Goal: Task Accomplishment & Management: Manage account settings

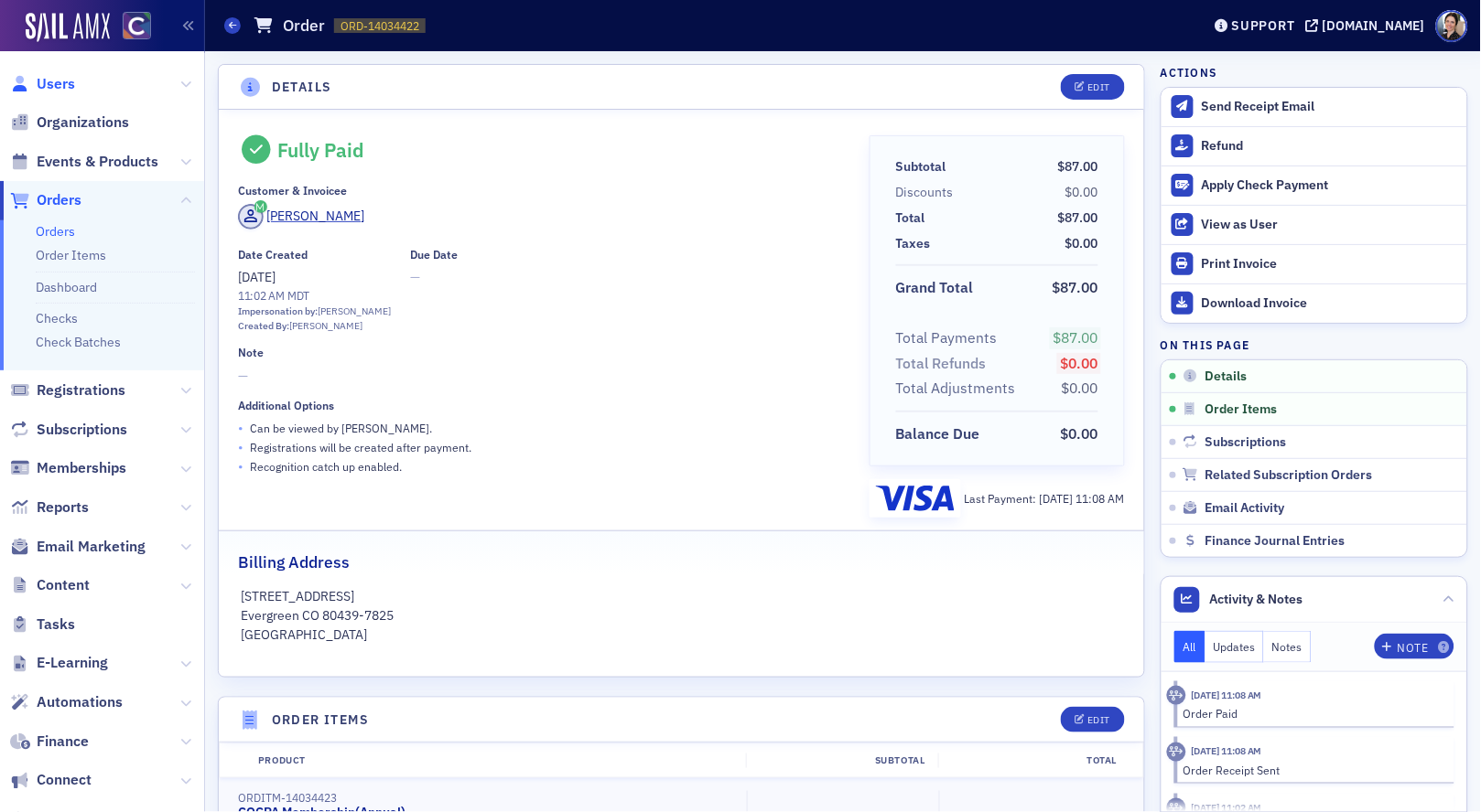
click at [66, 84] on span "Users" at bounding box center [55, 83] width 38 height 20
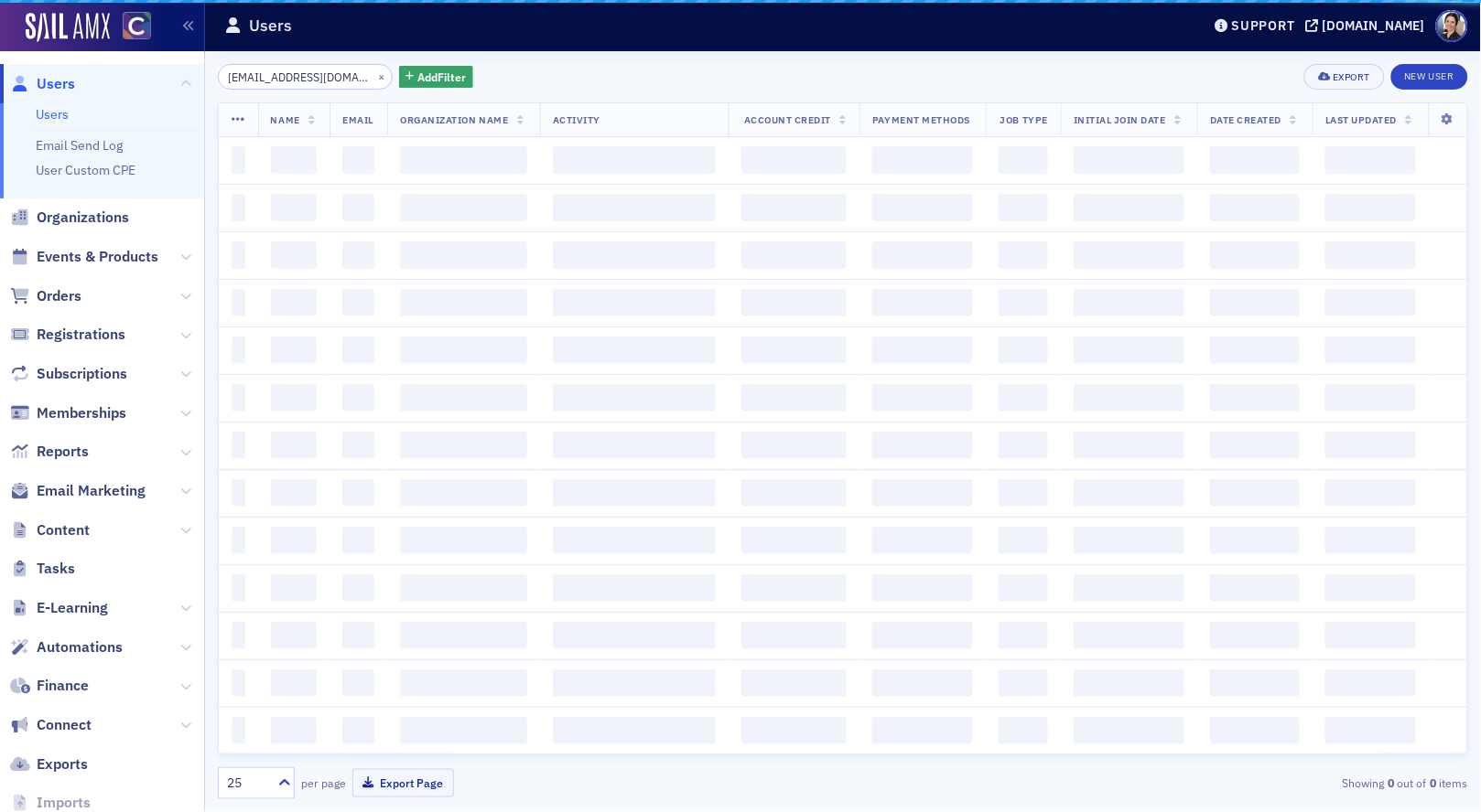
scroll to position [0, 26]
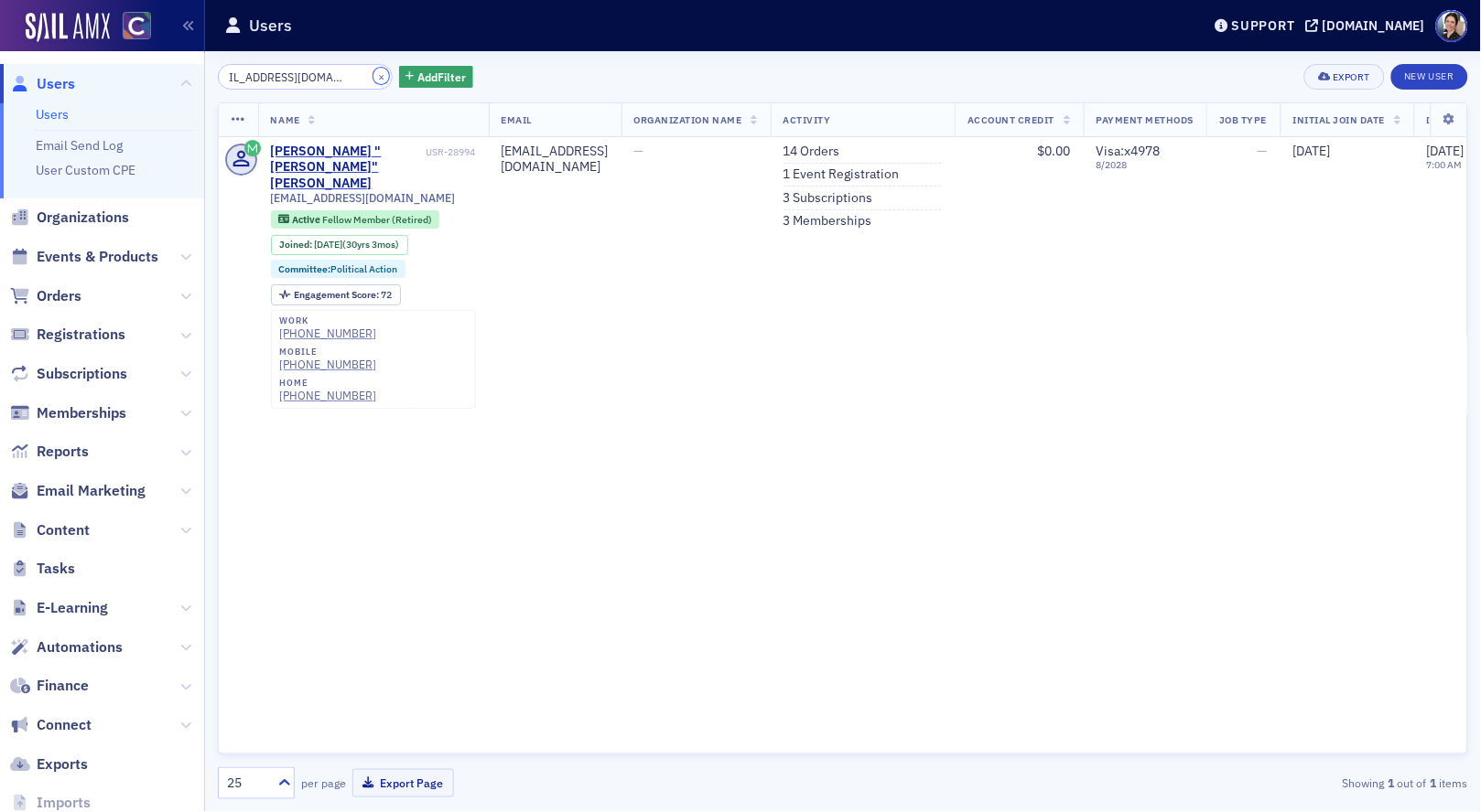
drag, startPoint x: 365, startPoint y: 75, endPoint x: 336, endPoint y: 80, distance: 29.4
click at [373, 75] on button "×" at bounding box center [381, 76] width 16 height 16
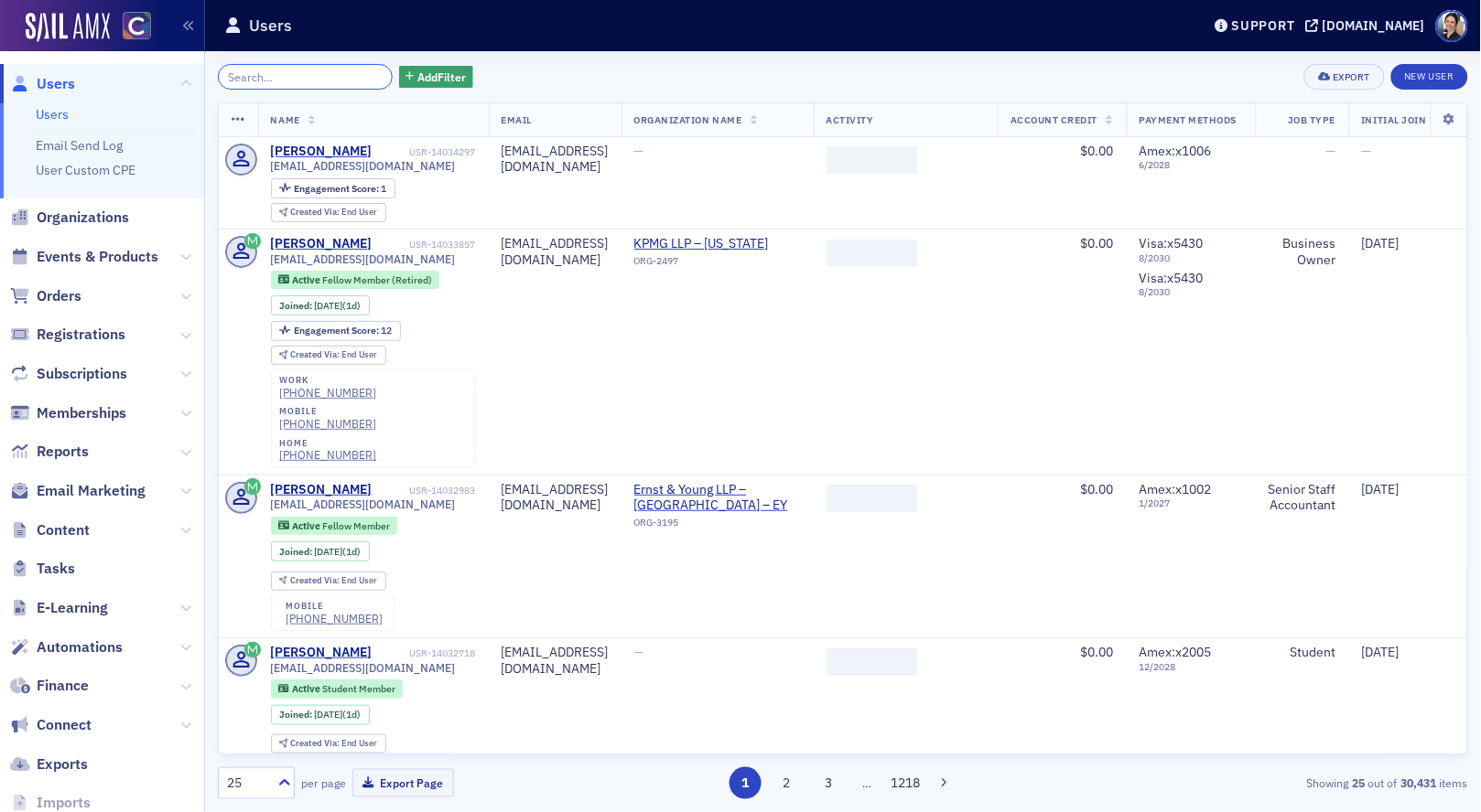
click at [319, 81] on input "search" at bounding box center [305, 77] width 175 height 26
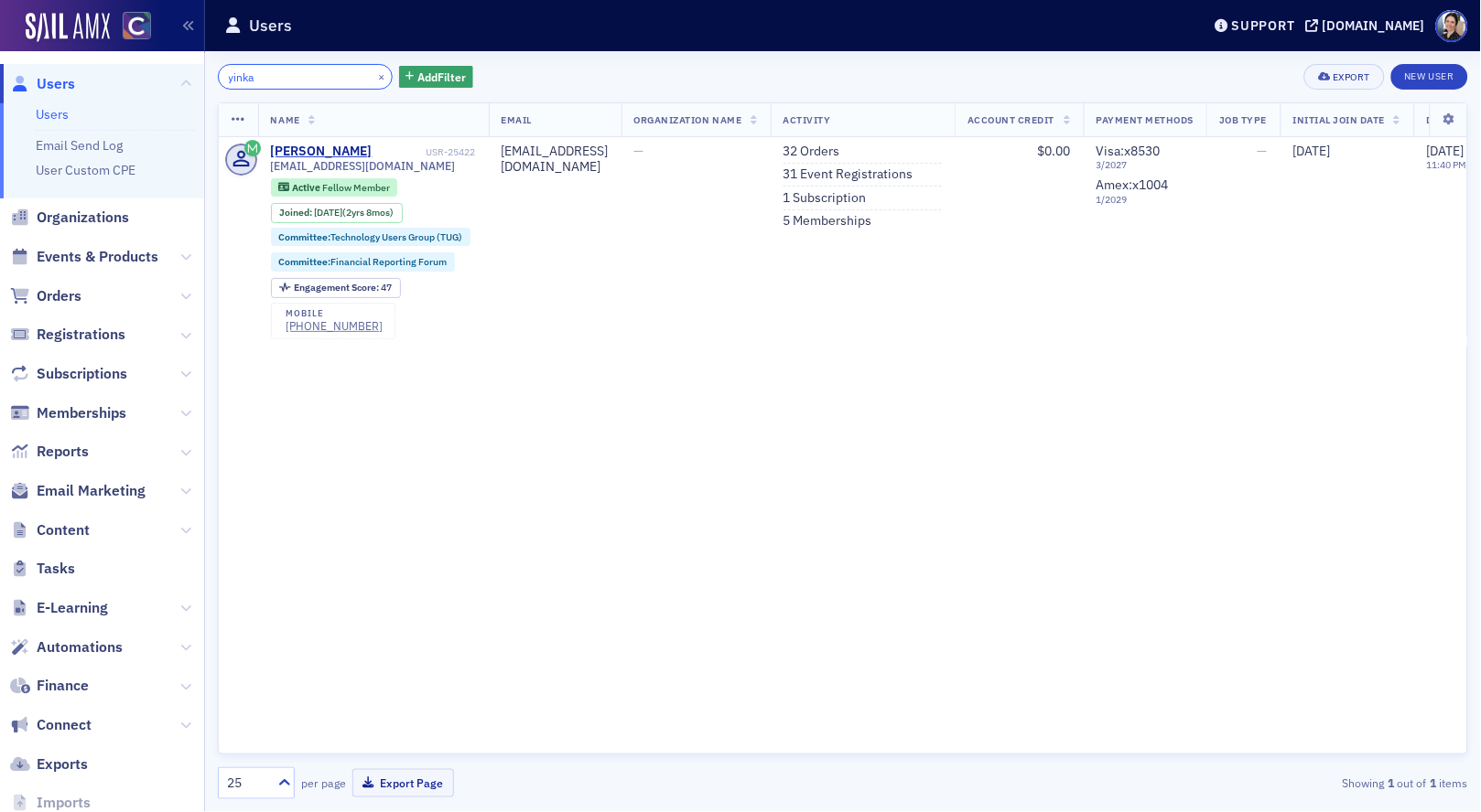
scroll to position [1, 0]
type input "yinka"
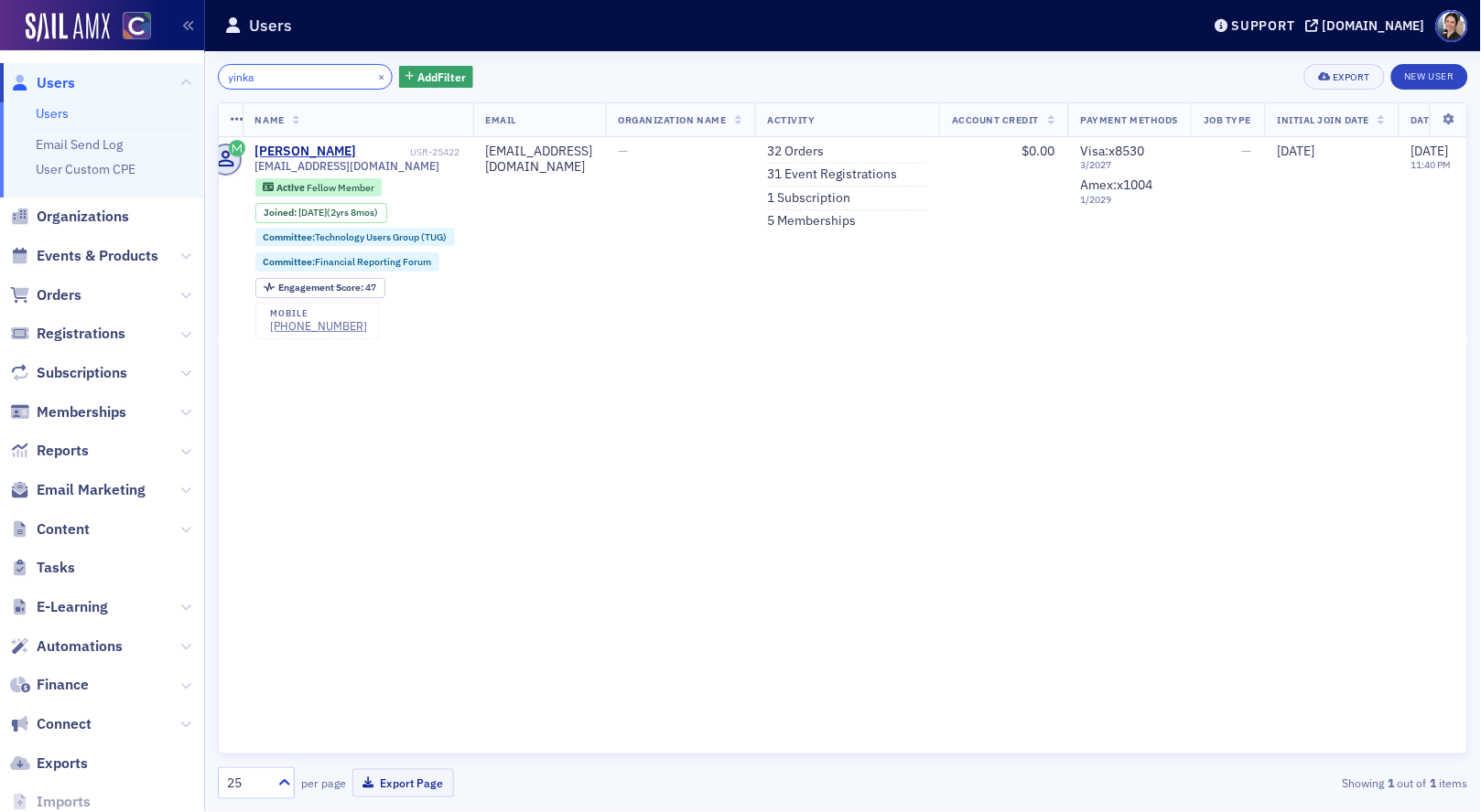
scroll to position [0, 0]
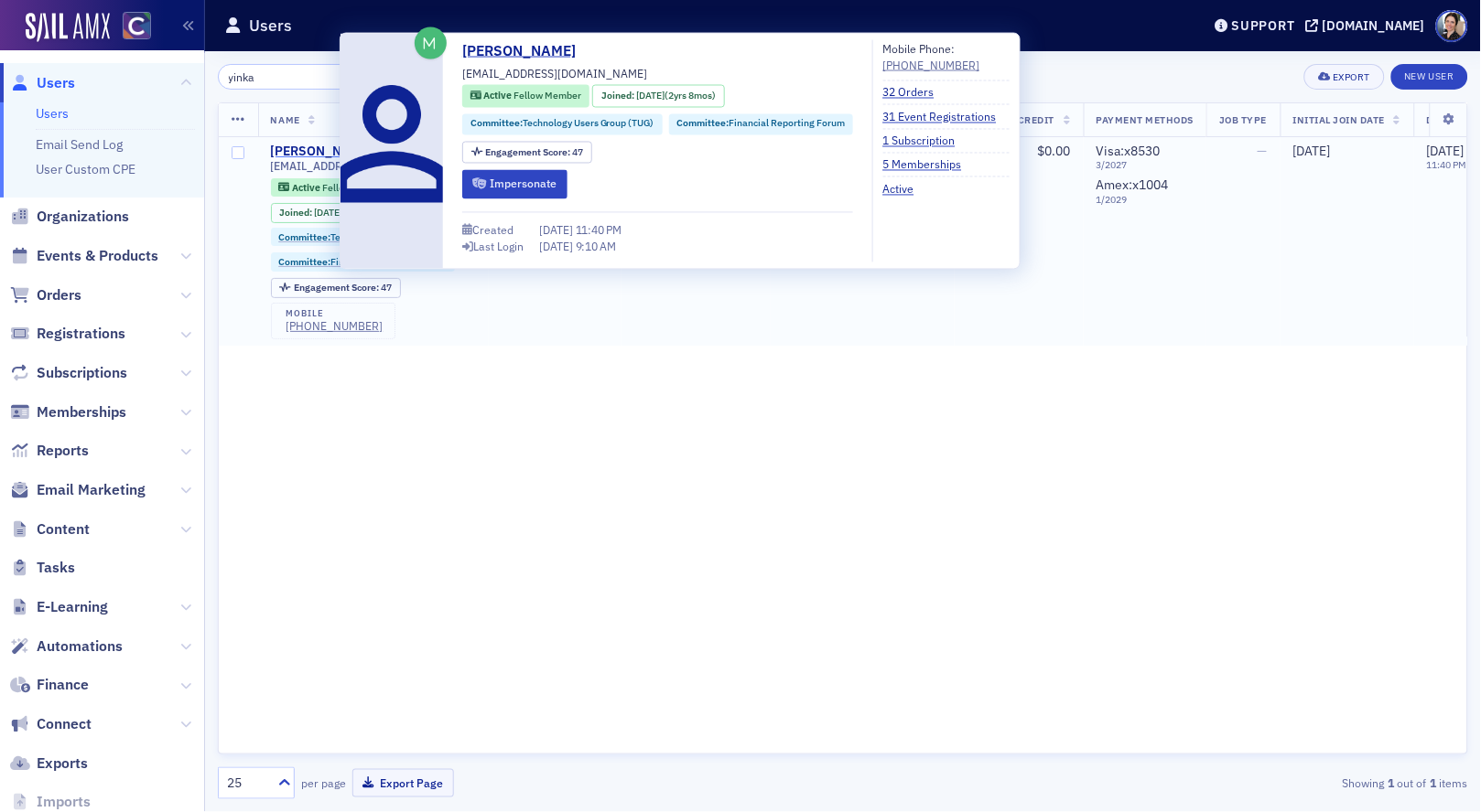
drag, startPoint x: 321, startPoint y: 152, endPoint x: 337, endPoint y: 151, distance: 16.0
click at [321, 152] on div "[PERSON_NAME]" at bounding box center [321, 151] width 101 height 16
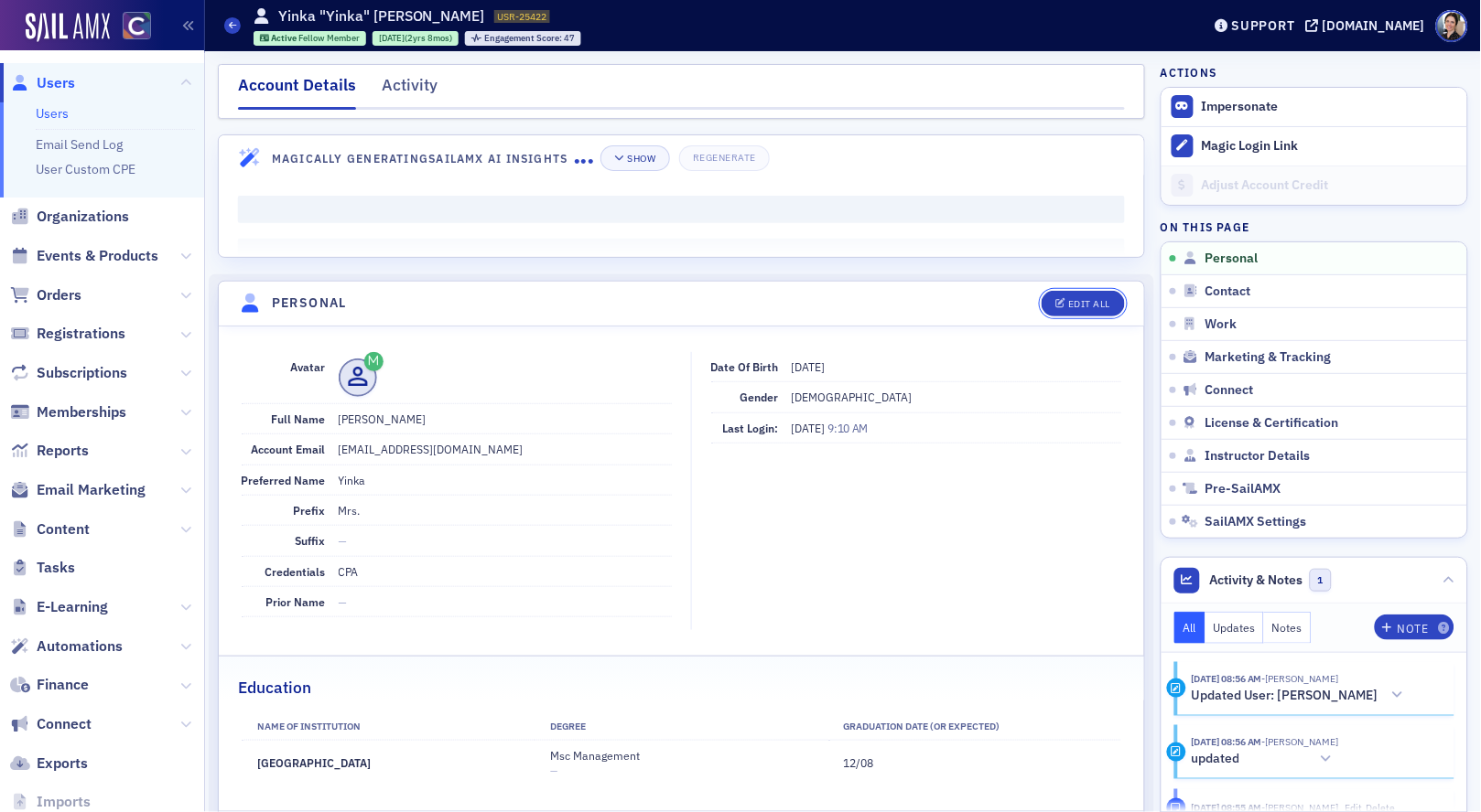
drag, startPoint x: 1088, startPoint y: 303, endPoint x: 558, endPoint y: 304, distance: 530.0
click at [1087, 303] on div "Edit All" at bounding box center [1089, 304] width 42 height 11
select select "US"
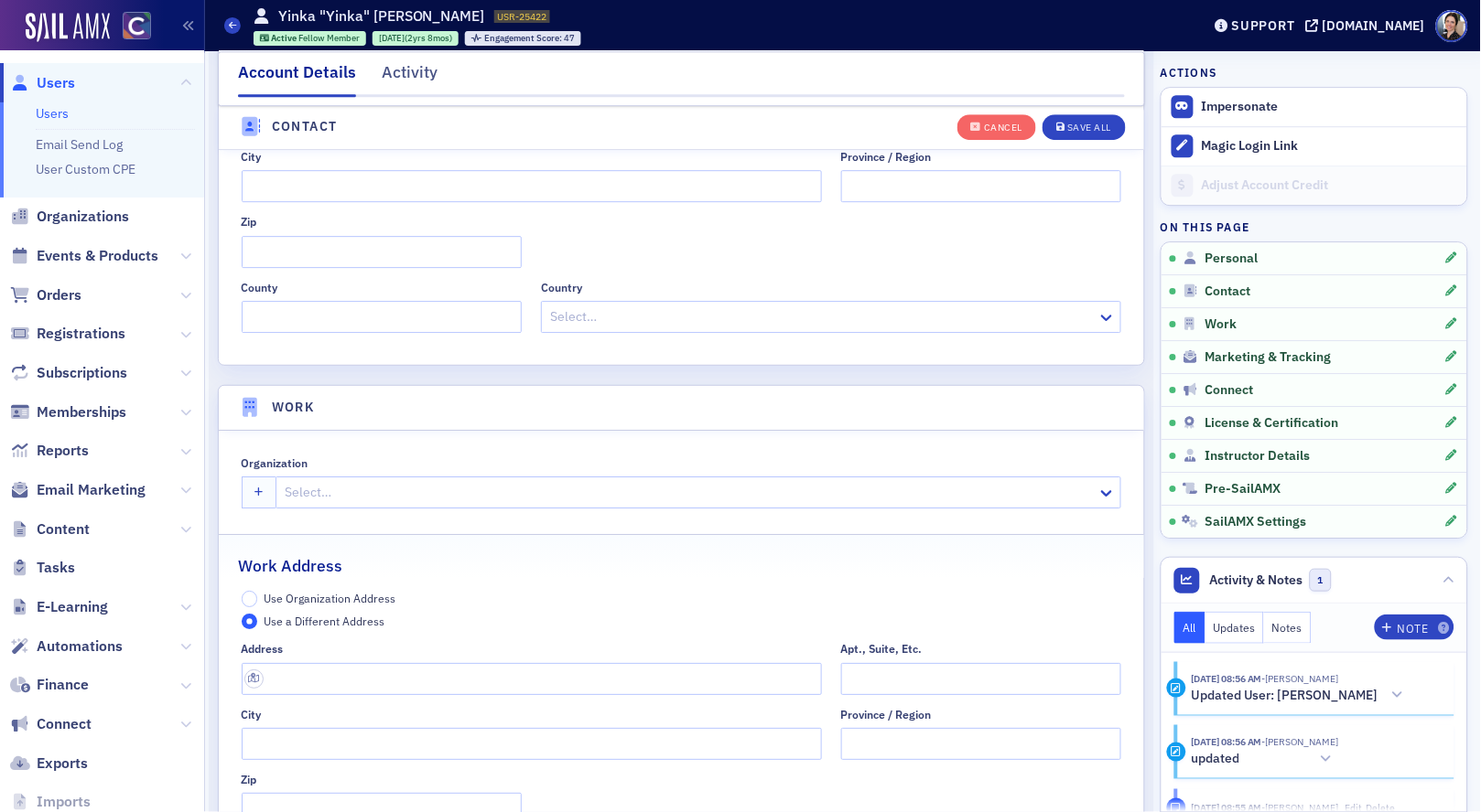
scroll to position [1305, 0]
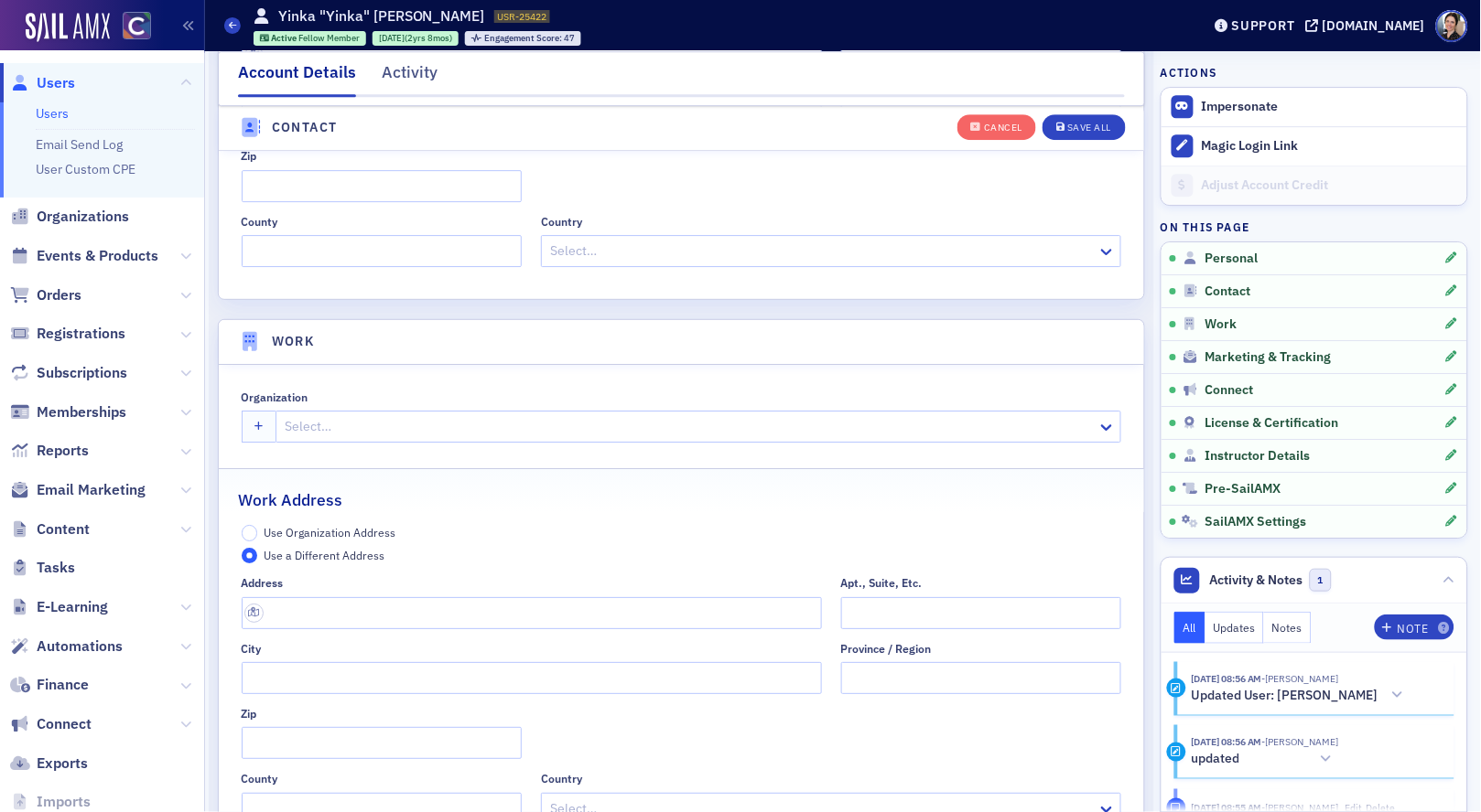
click at [420, 427] on div at bounding box center [689, 427] width 812 height 23
click at [487, 420] on div at bounding box center [689, 427] width 812 height 23
click at [409, 453] on div "Start typing to search…" at bounding box center [698, 468] width 844 height 33
click at [460, 335] on header "Work" at bounding box center [681, 342] width 925 height 45
click at [304, 429] on div at bounding box center [689, 427] width 812 height 23
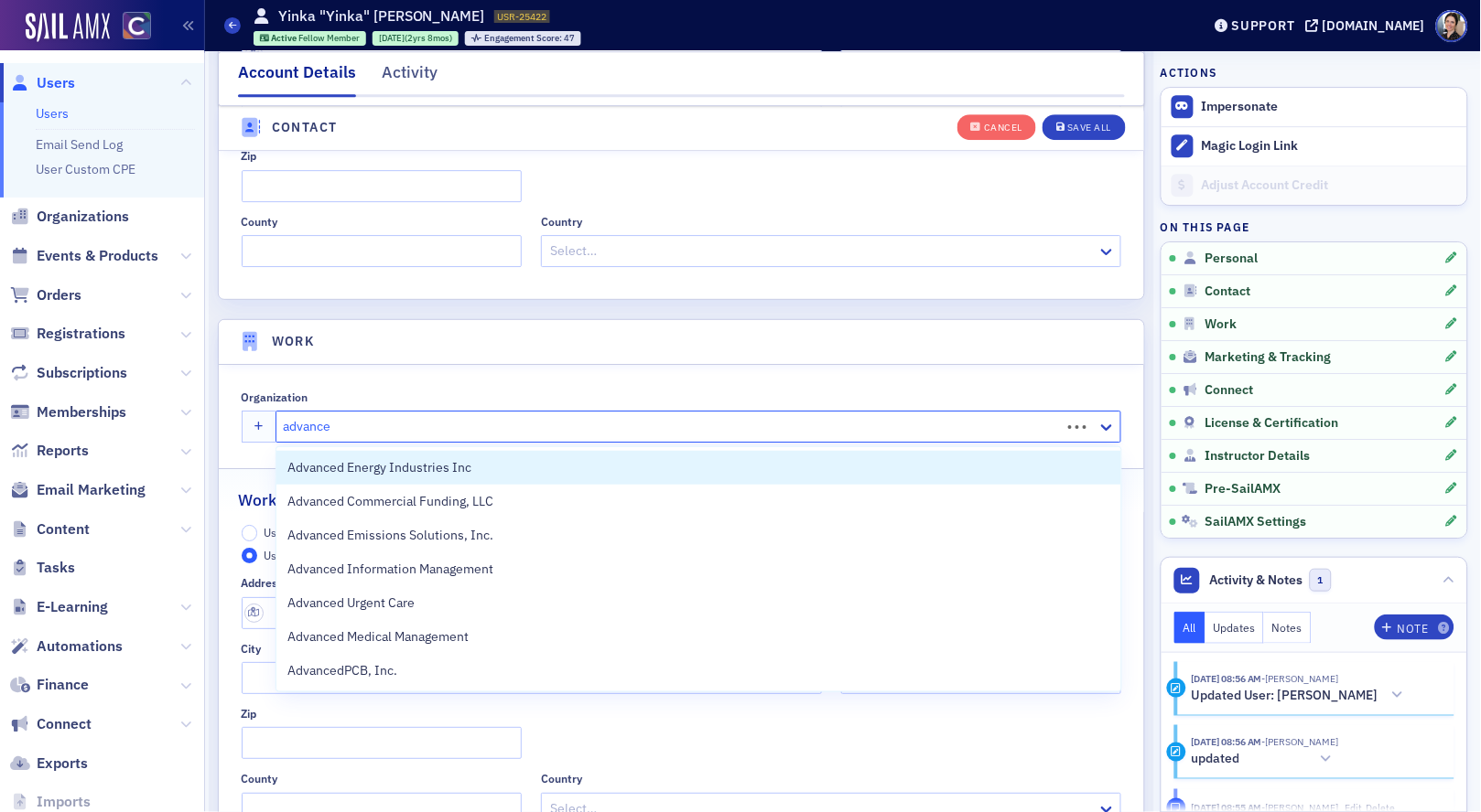
type input "advanced"
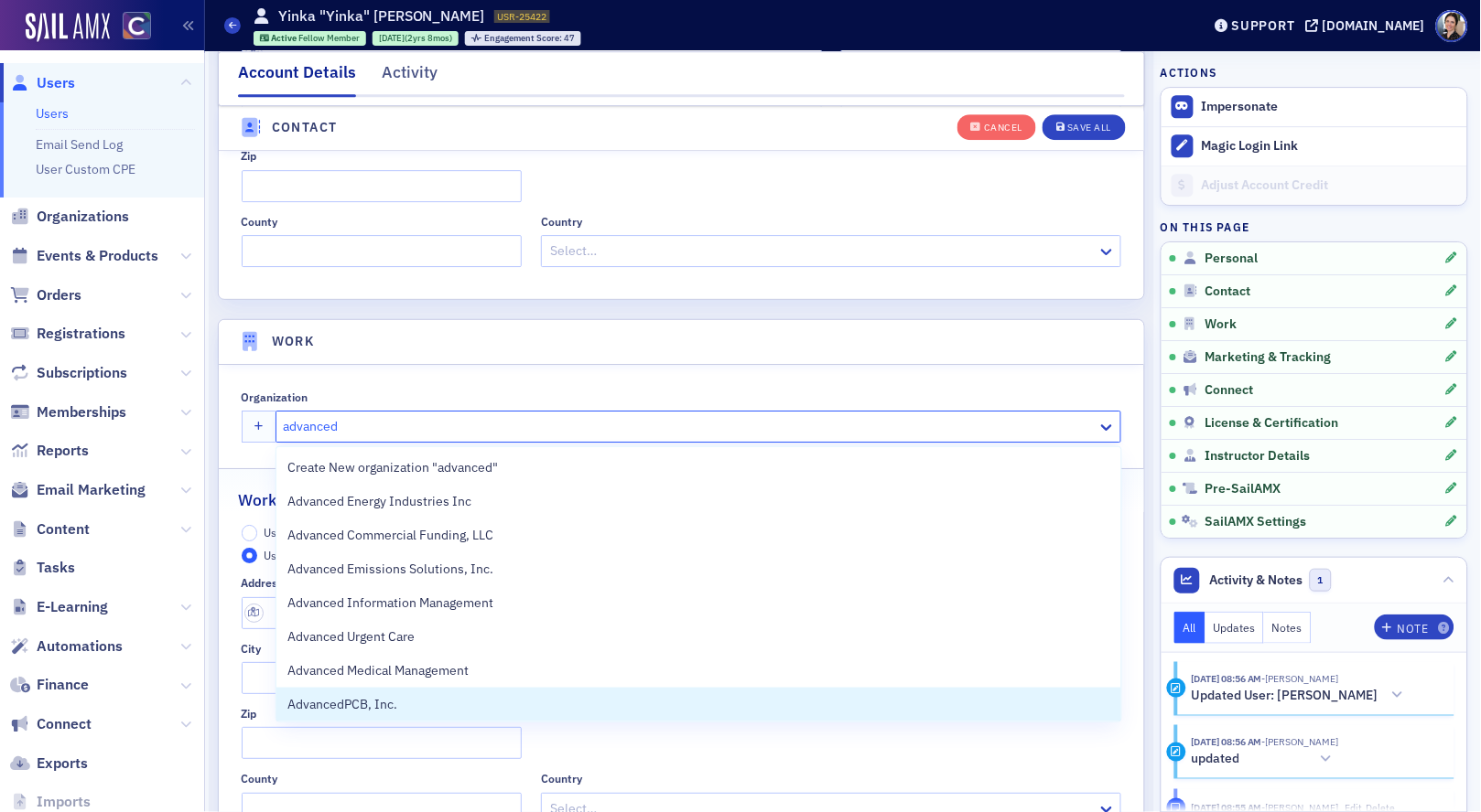
click at [345, 704] on span "AdvancedPCB, Inc." at bounding box center [370, 705] width 166 height 19
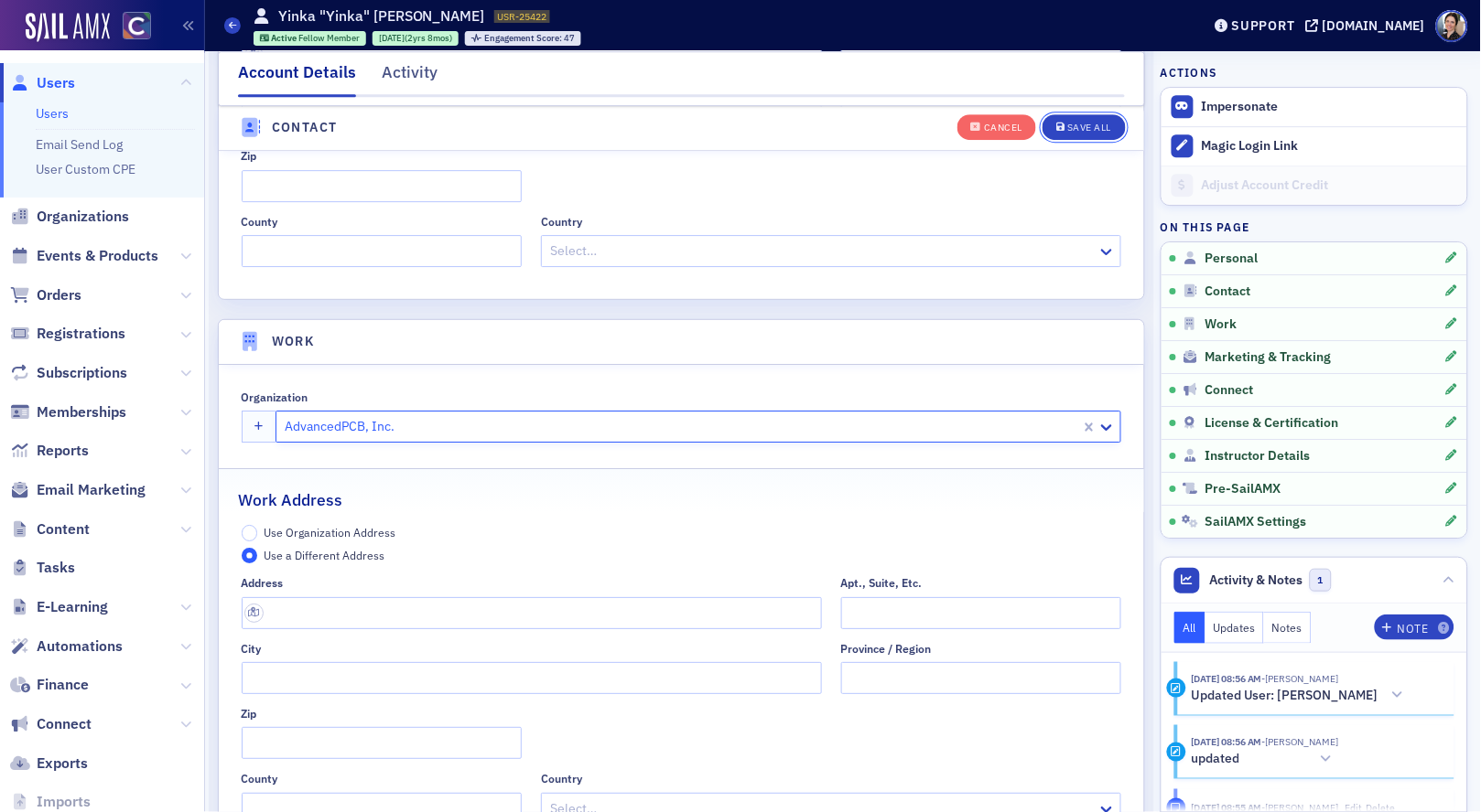
drag, startPoint x: 1099, startPoint y: 125, endPoint x: 857, endPoint y: 159, distance: 244.4
click at [1099, 125] on div "Save All" at bounding box center [1089, 128] width 44 height 11
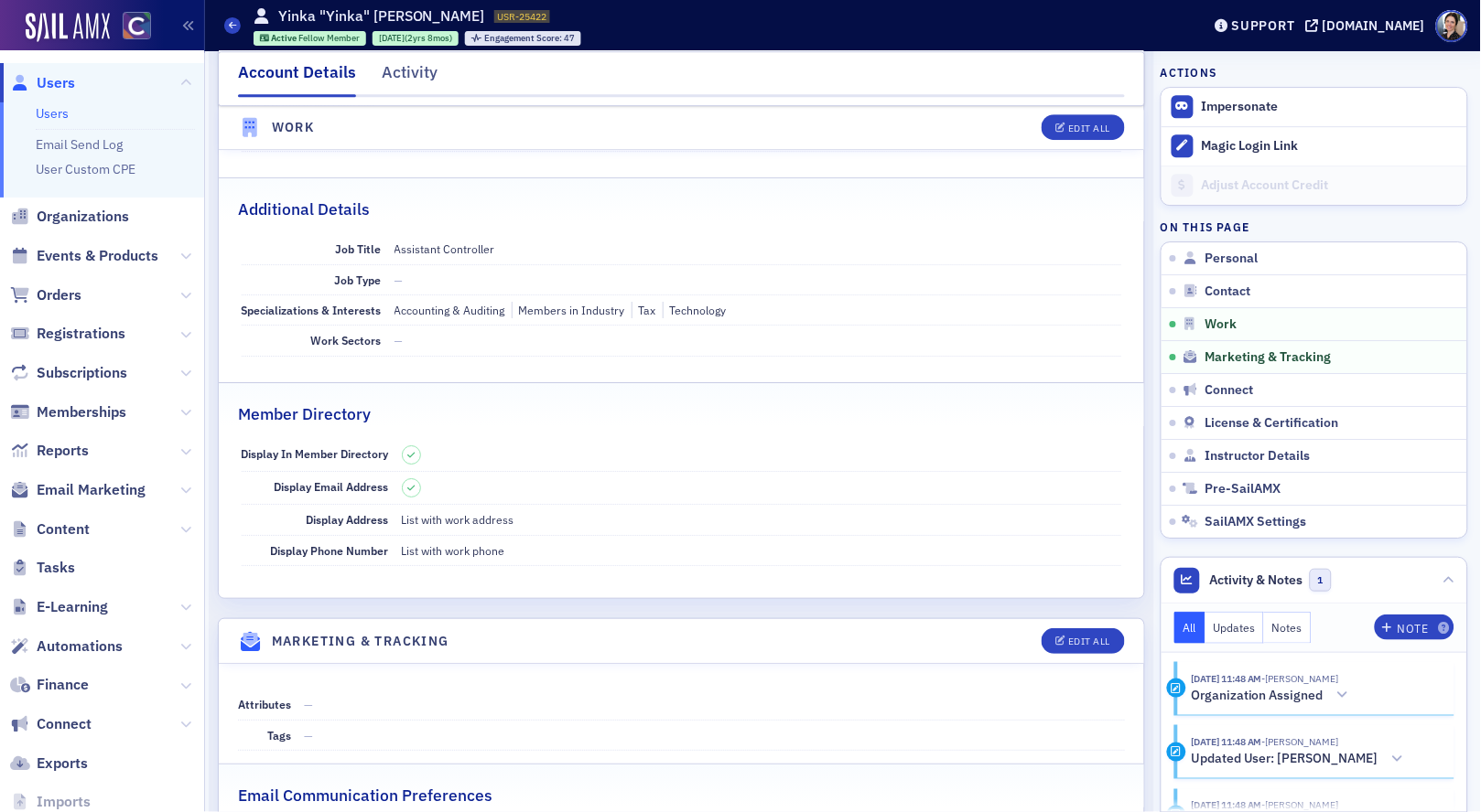
click at [64, 82] on span "Users" at bounding box center [55, 83] width 38 height 20
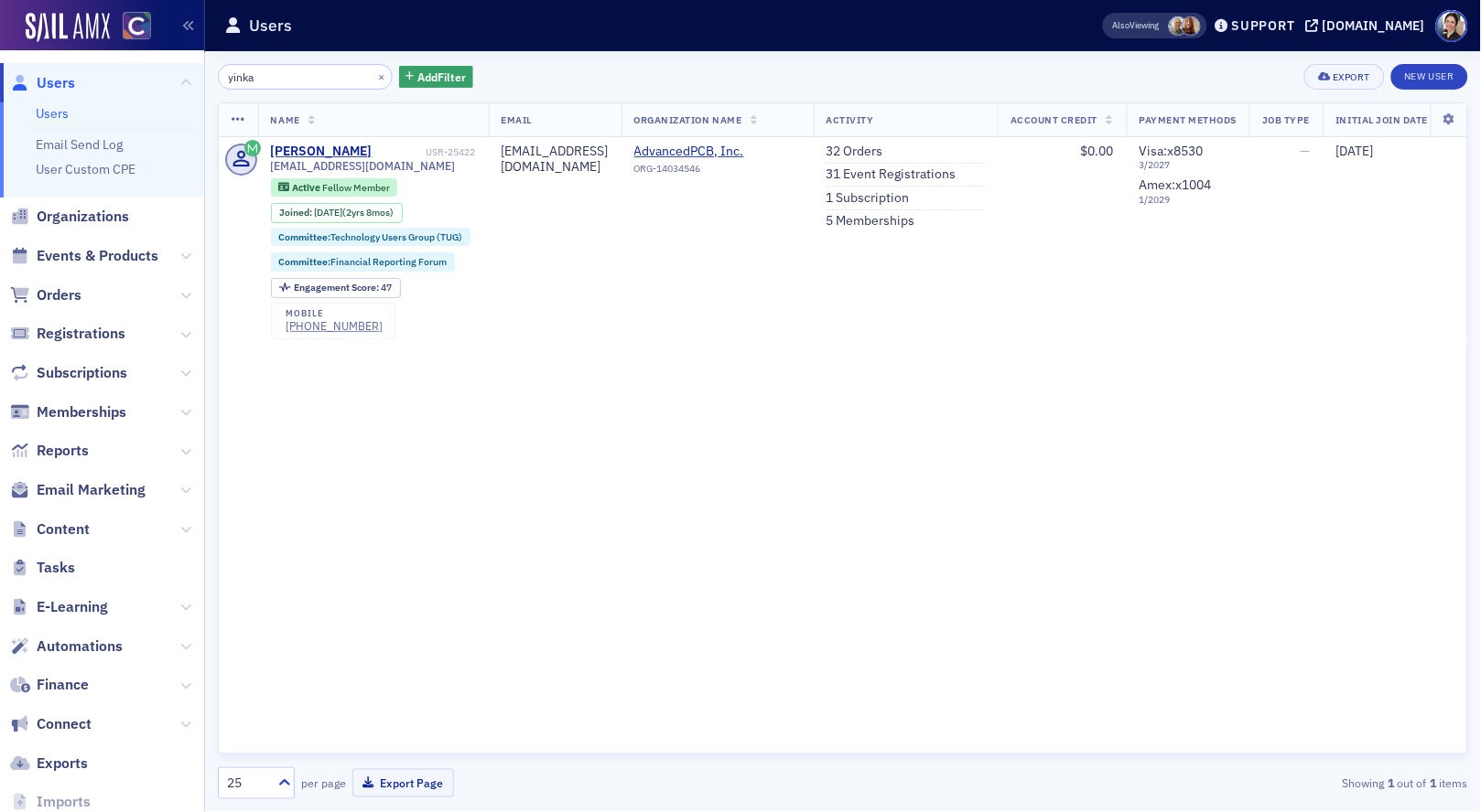
drag, startPoint x: 307, startPoint y: 82, endPoint x: 192, endPoint y: 57, distance: 117.7
click at [196, 58] on div "Users Users Email Send Log User Custom CPE Organizations Events & Products Orde…" at bounding box center [740, 406] width 1481 height 812
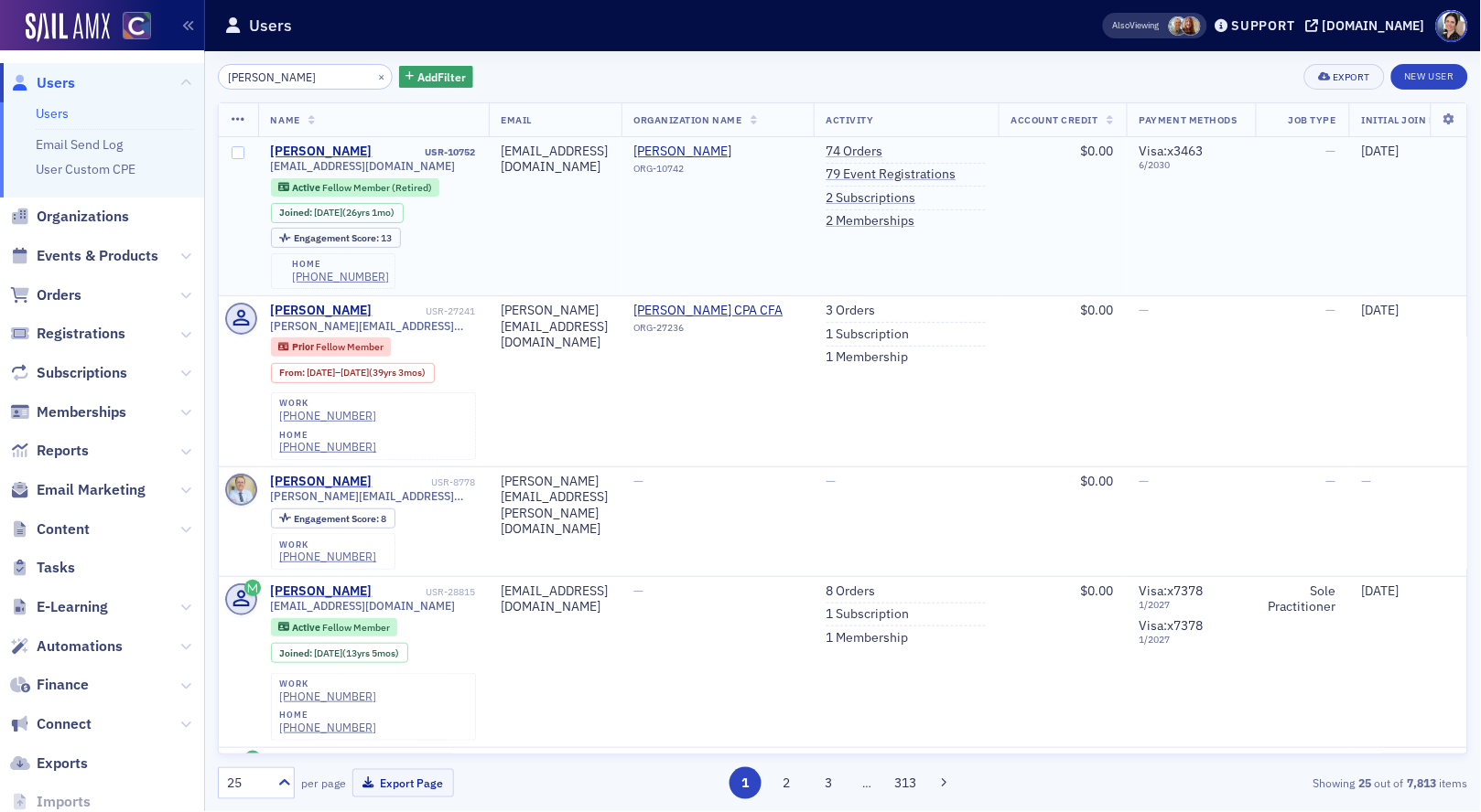
type input "[PERSON_NAME]"
drag, startPoint x: 267, startPoint y: 167, endPoint x: 365, endPoint y: 163, distance: 98.1
click at [414, 166] on td "[PERSON_NAME] USR-10752 [EMAIL_ADDRESS][DOMAIN_NAME] Active Fellow Member (Reti…" at bounding box center [373, 216] width 231 height 159
copy span "[EMAIL_ADDRESS][DOMAIN_NAME]"
click at [957, 173] on link "79 Event Registrations" at bounding box center [892, 174] width 130 height 16
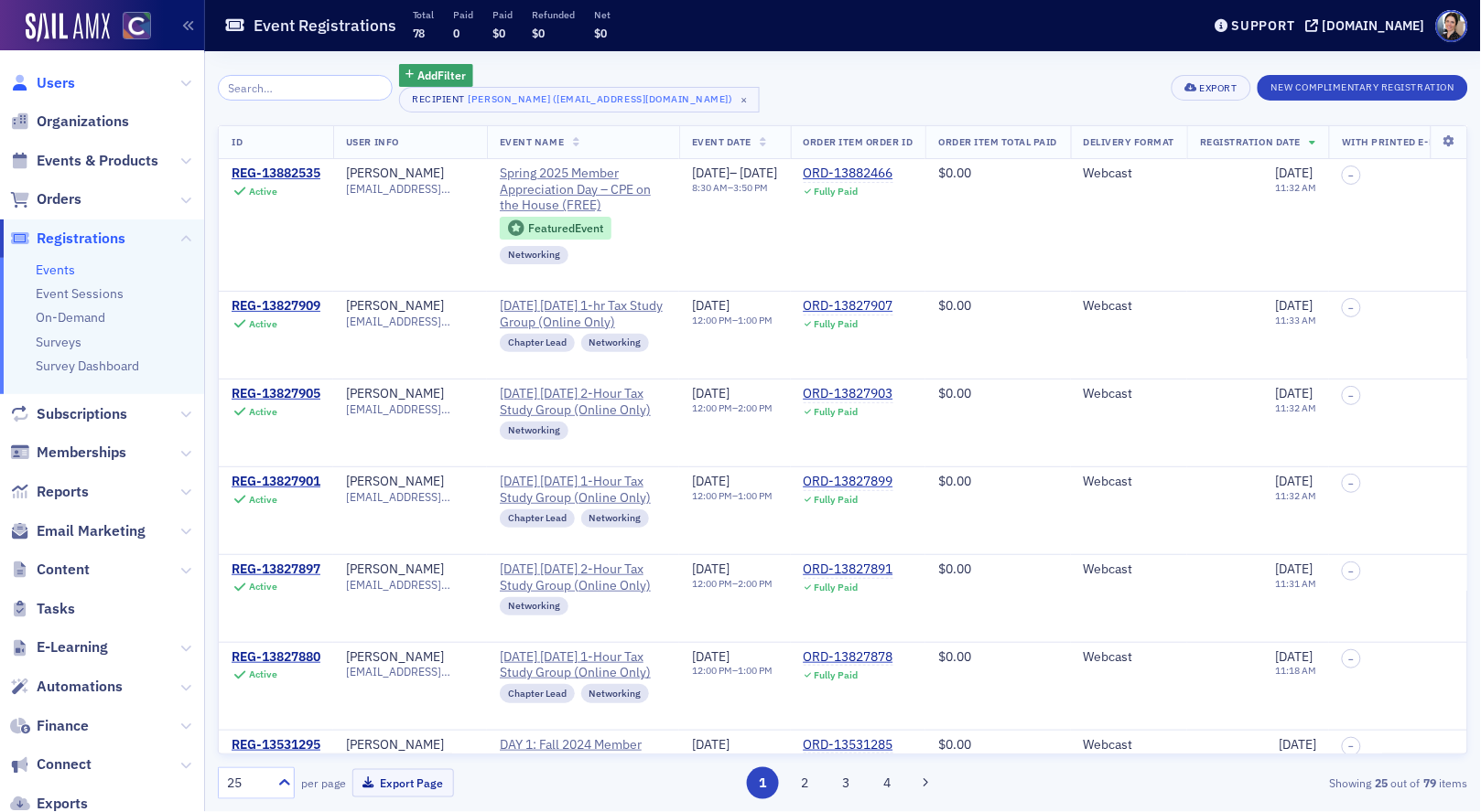
click at [59, 80] on span "Users" at bounding box center [55, 83] width 38 height 20
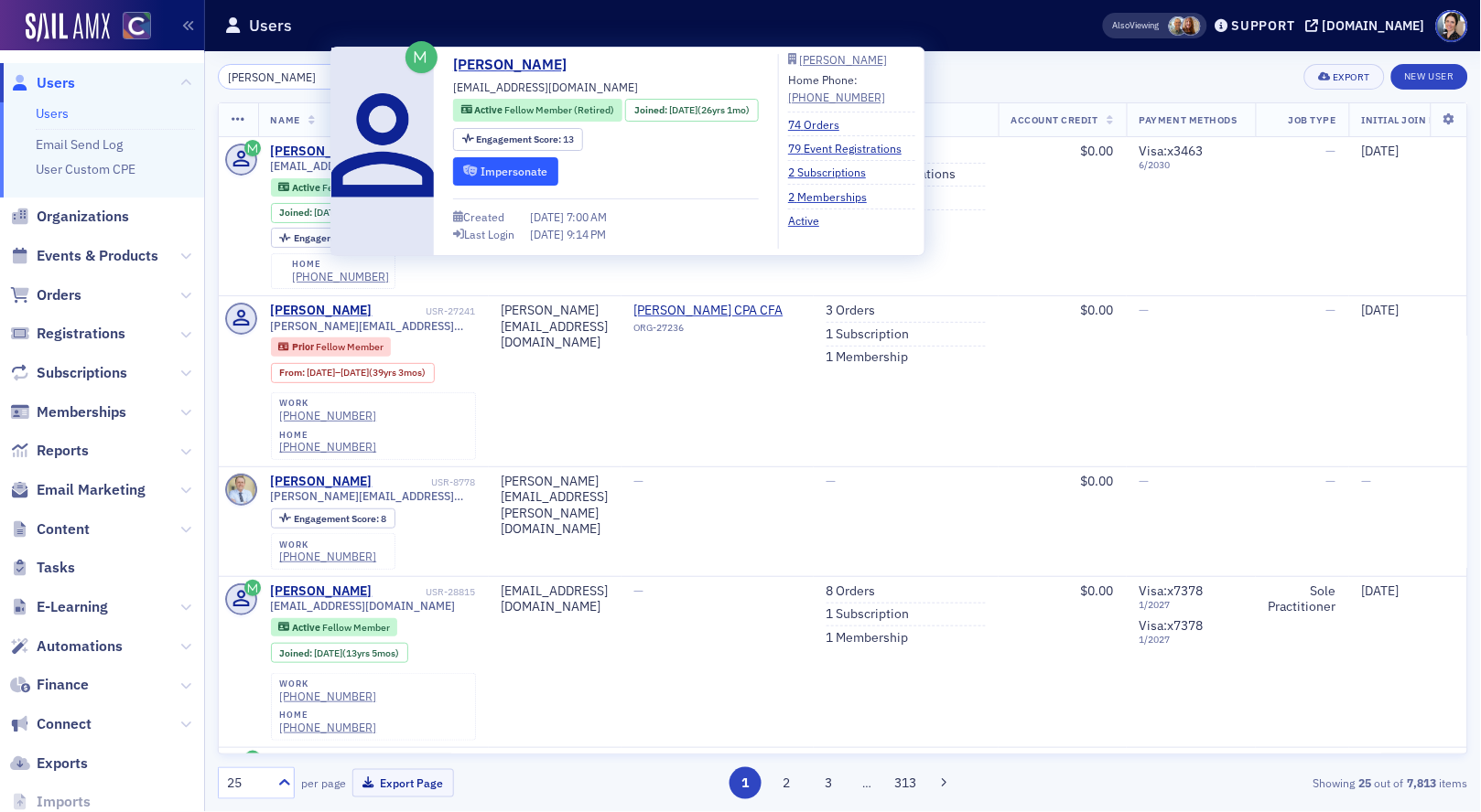
click at [499, 173] on button "Impersonate" at bounding box center [504, 172] width 104 height 29
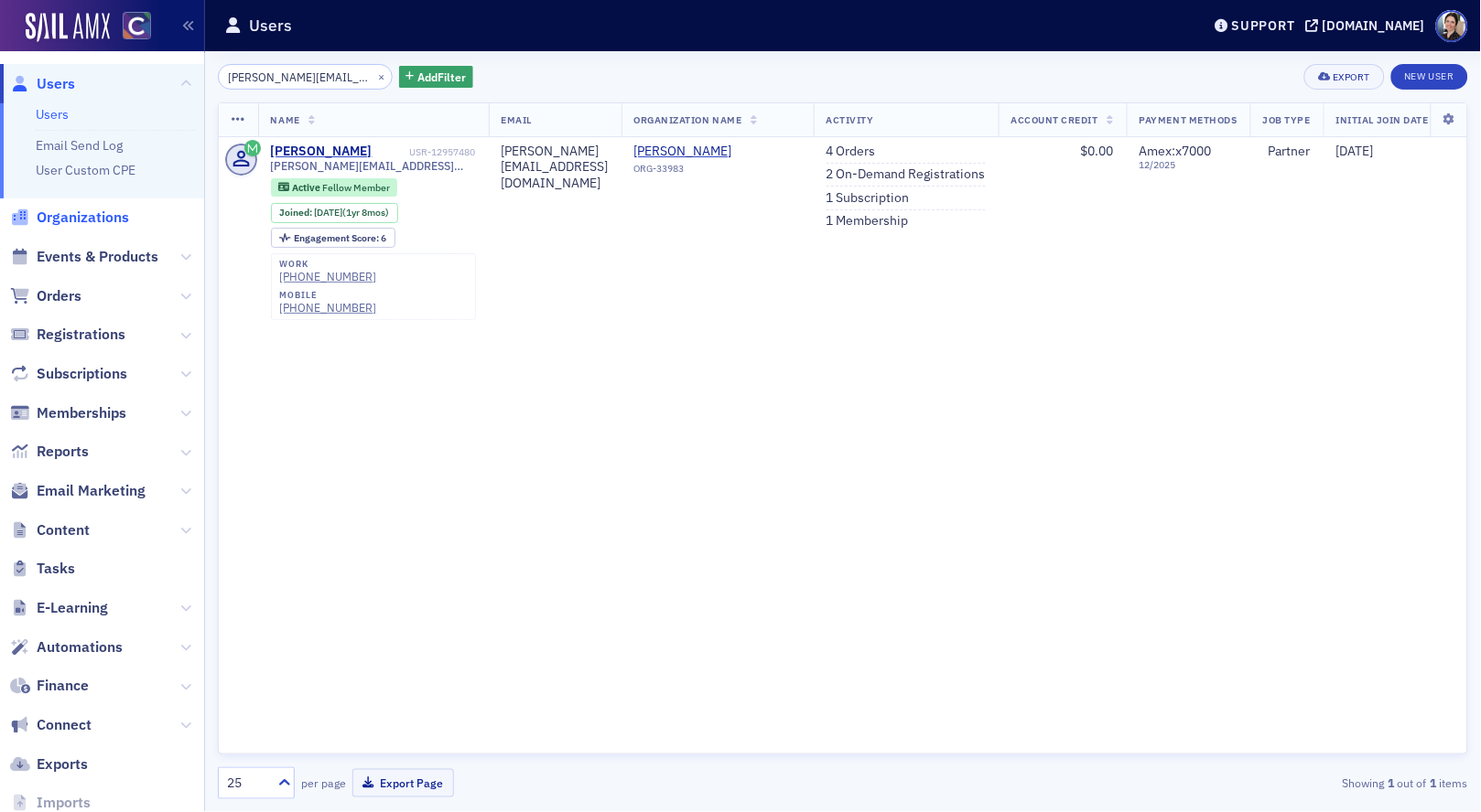
click at [82, 212] on span "Organizations" at bounding box center [82, 217] width 93 height 20
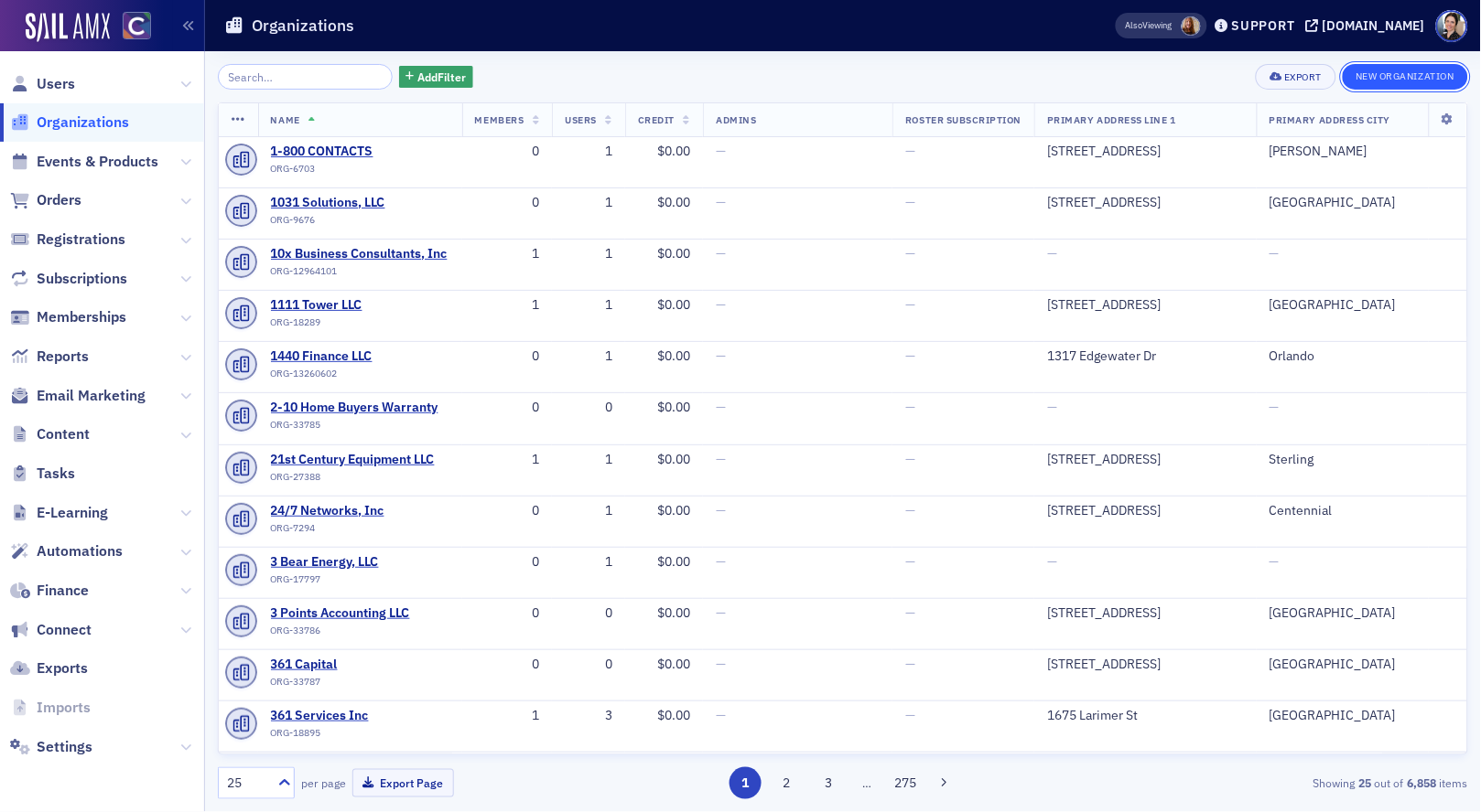
click at [1388, 70] on button "New Organization" at bounding box center [1404, 77] width 125 height 26
select select "US"
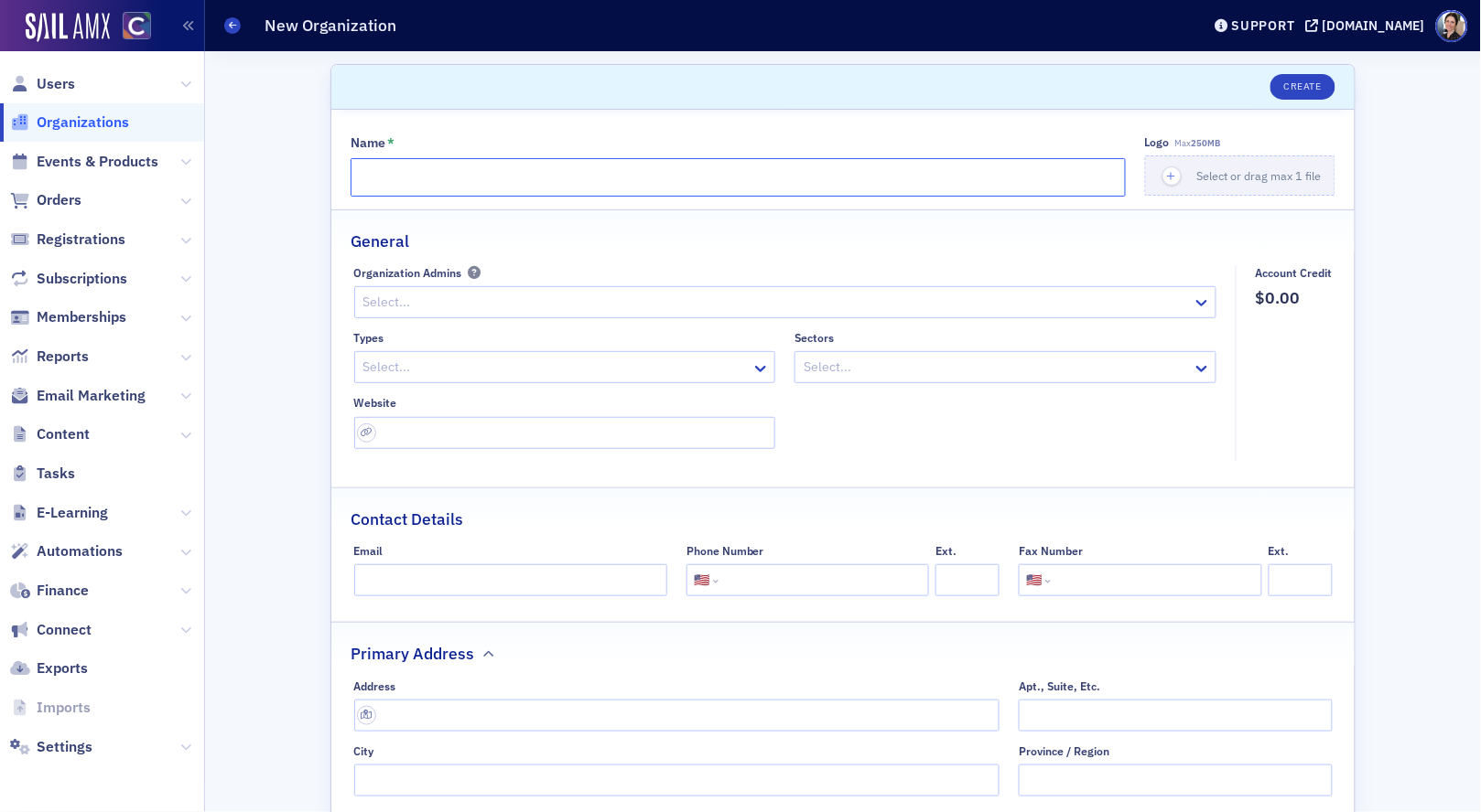
paste input "AdvancedPCB, Inc"
type input "AdvancedPCB, Inc."
click at [1303, 84] on button "Create" at bounding box center [1303, 86] width 65 height 26
select select "US"
